Goal: Navigation & Orientation: Find specific page/section

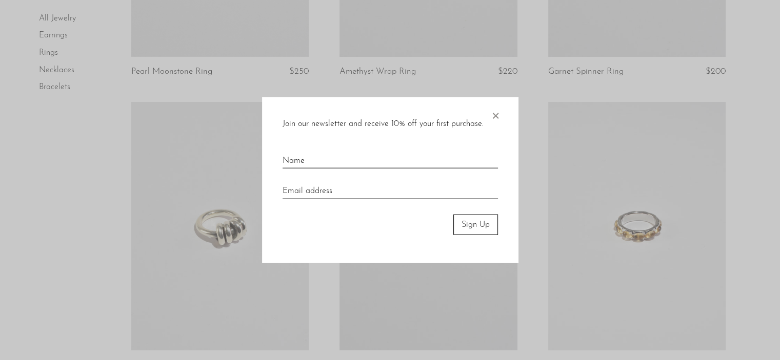
scroll to position [294, 0]
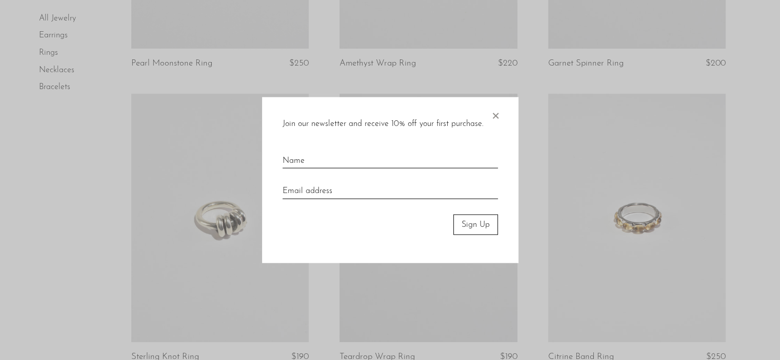
click at [495, 118] on span "×" at bounding box center [495, 113] width 10 height 33
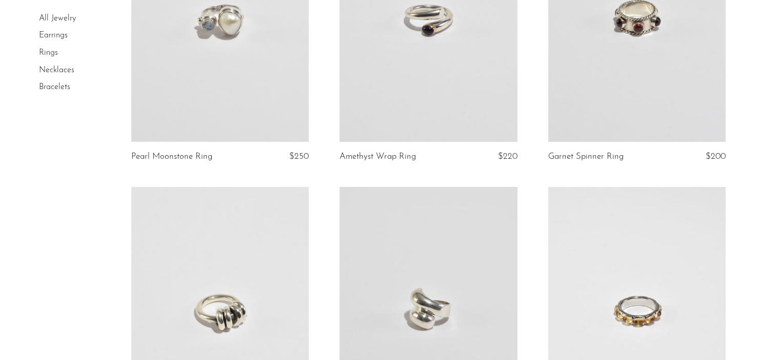
scroll to position [200, 0]
click at [647, 92] on link at bounding box center [636, 18] width 177 height 249
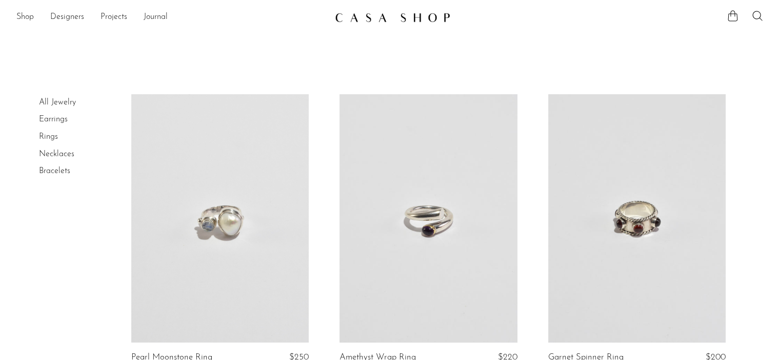
click at [45, 168] on link "Bracelets" at bounding box center [54, 171] width 31 height 8
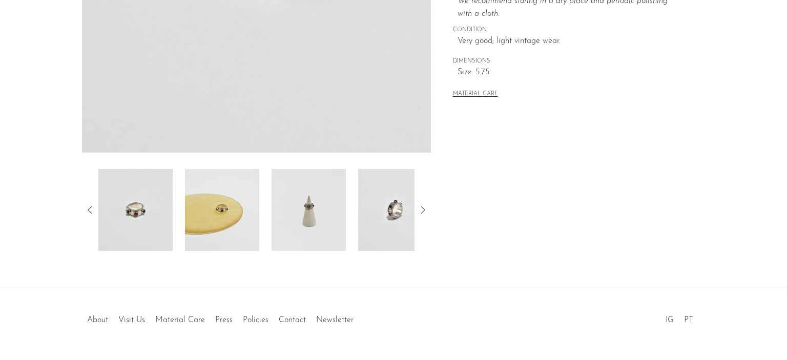
scroll to position [282, 0]
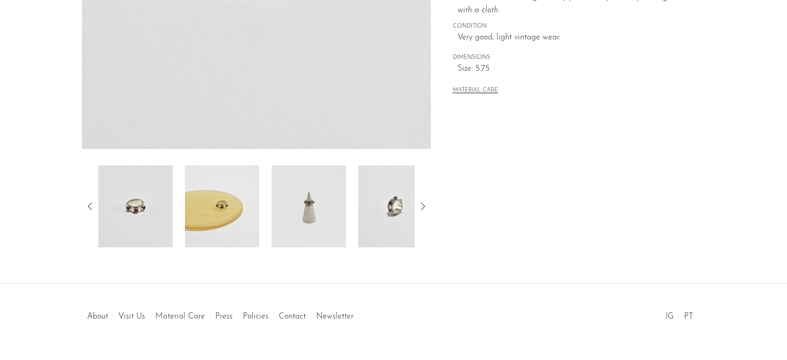
click at [311, 203] on img at bounding box center [309, 207] width 74 height 82
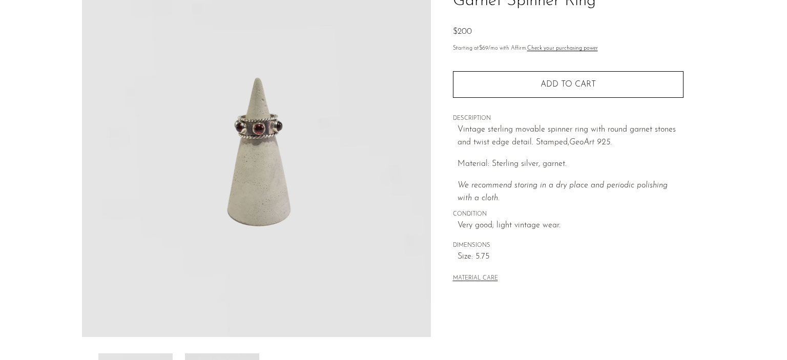
scroll to position [96, 0]
